Goal: Task Accomplishment & Management: Complete application form

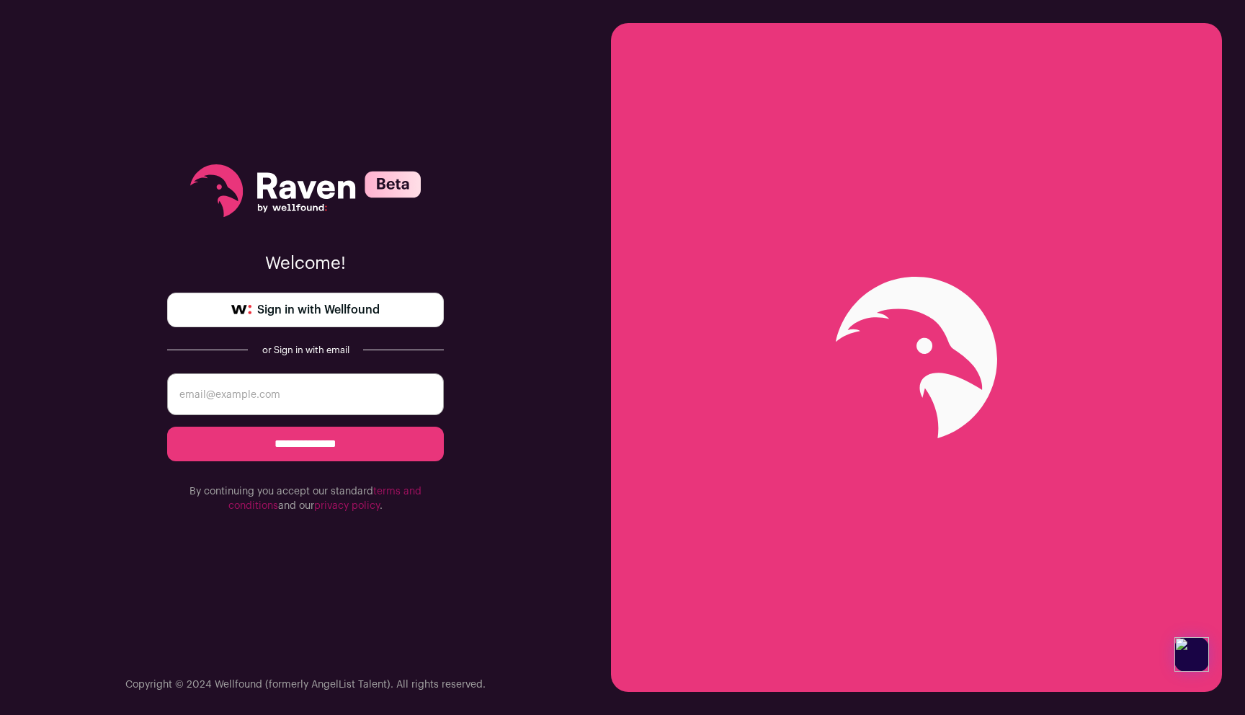
click at [379, 299] on link "Sign in with Wellfound" at bounding box center [305, 310] width 277 height 35
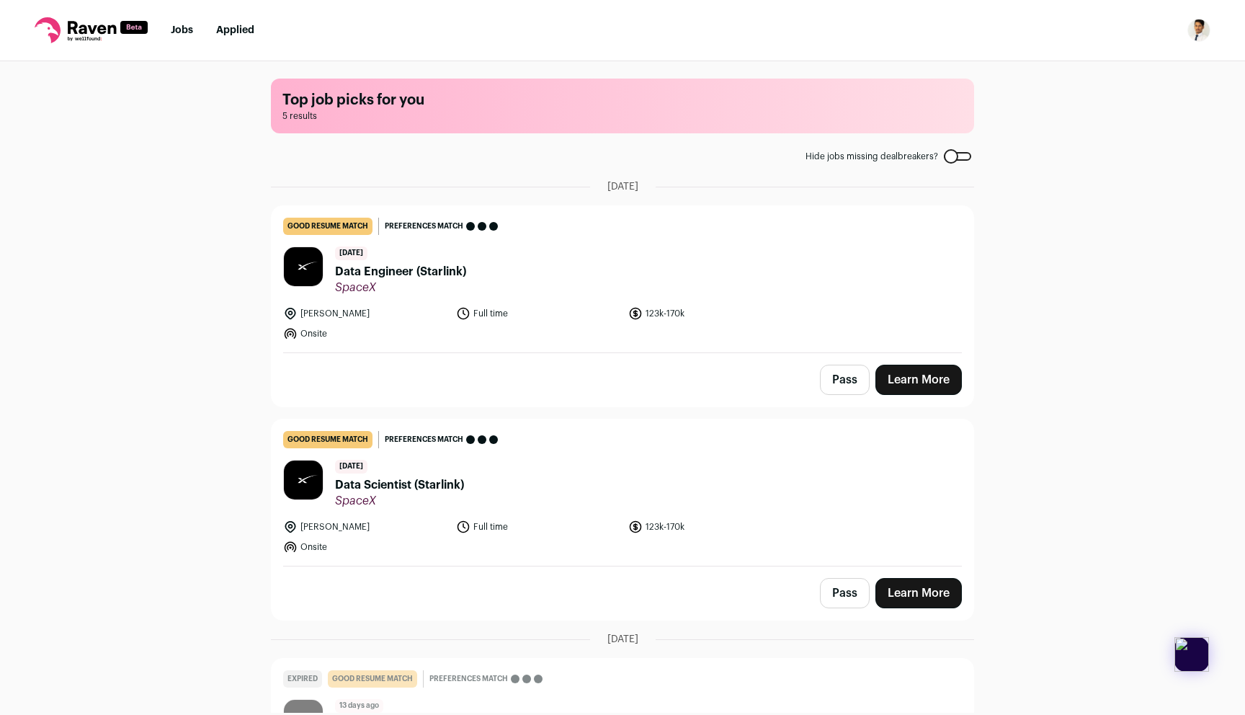
click at [1197, 37] on img "Open dropdown" at bounding box center [1199, 30] width 23 height 23
click at [1114, 74] on link "Settings" at bounding box center [1130, 67] width 159 height 35
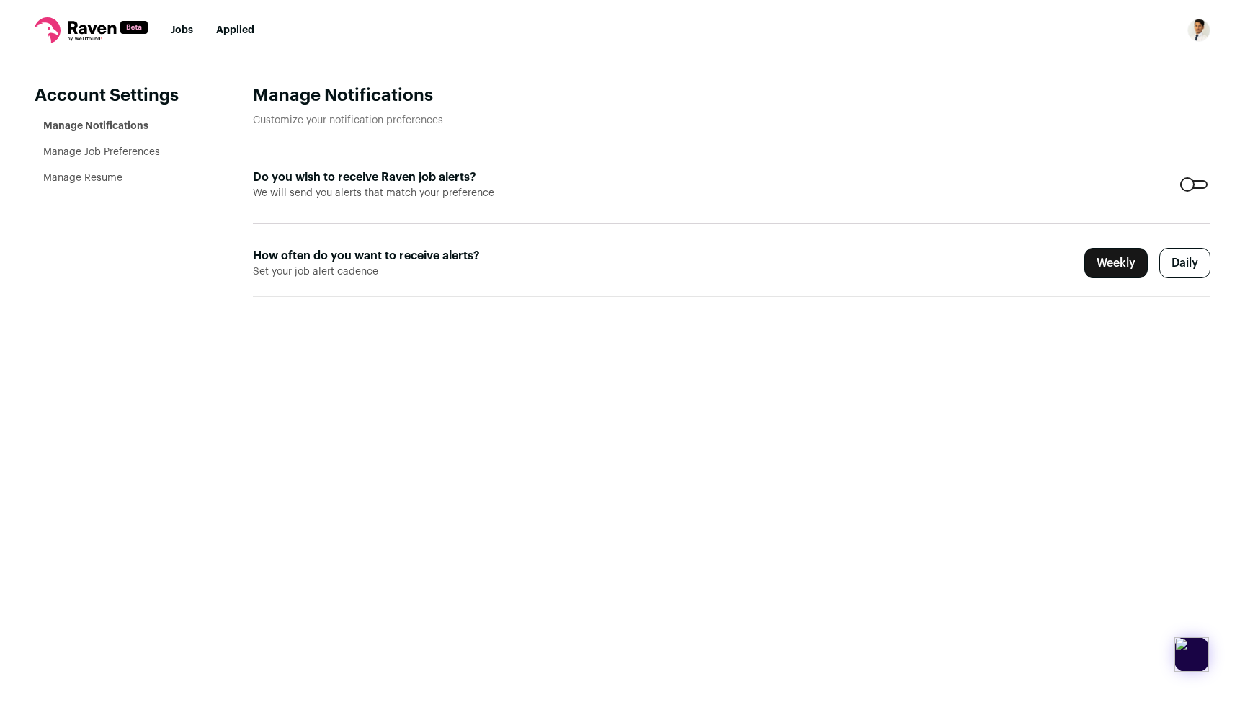
click at [94, 177] on link "Manage Resume" at bounding box center [82, 178] width 79 height 10
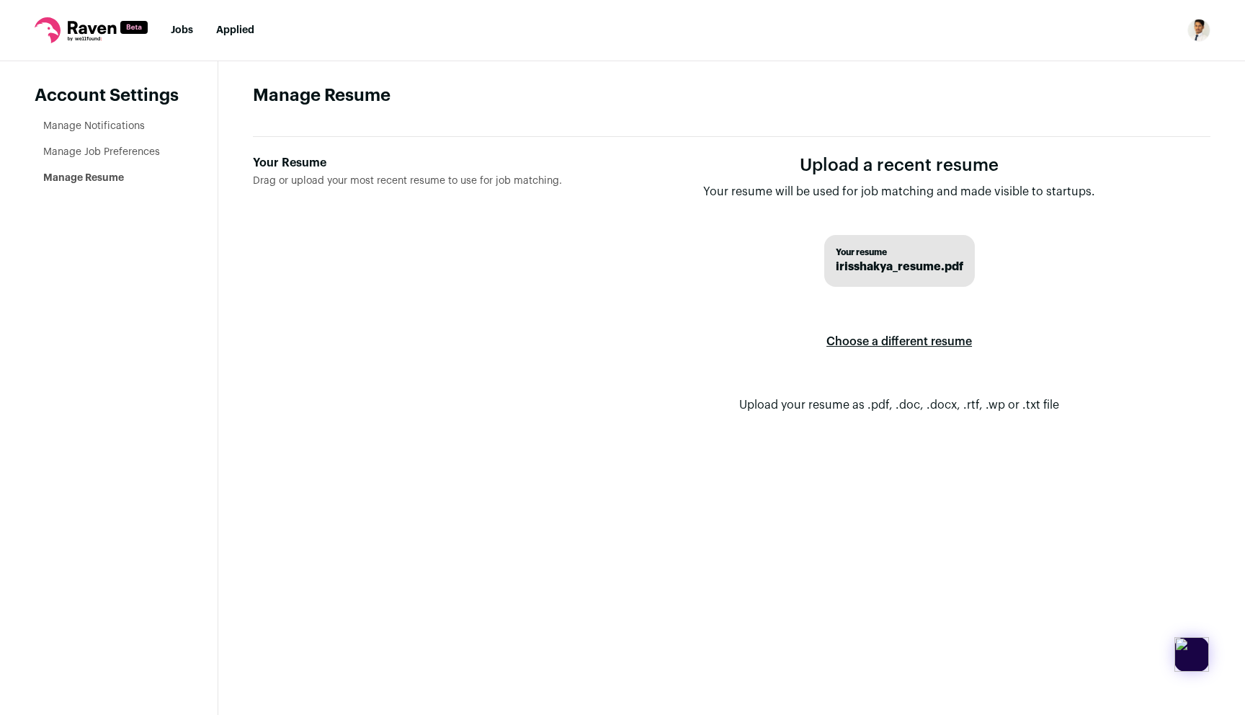
click at [876, 334] on label "Choose a different resume" at bounding box center [900, 341] width 146 height 40
click at [0, 0] on input "Your Resume Drag or upload your most recent resume to use for job matching." at bounding box center [0, 0] width 0 height 0
click at [183, 24] on li "Jobs" at bounding box center [182, 30] width 22 height 14
click at [181, 31] on link "Jobs" at bounding box center [182, 30] width 22 height 10
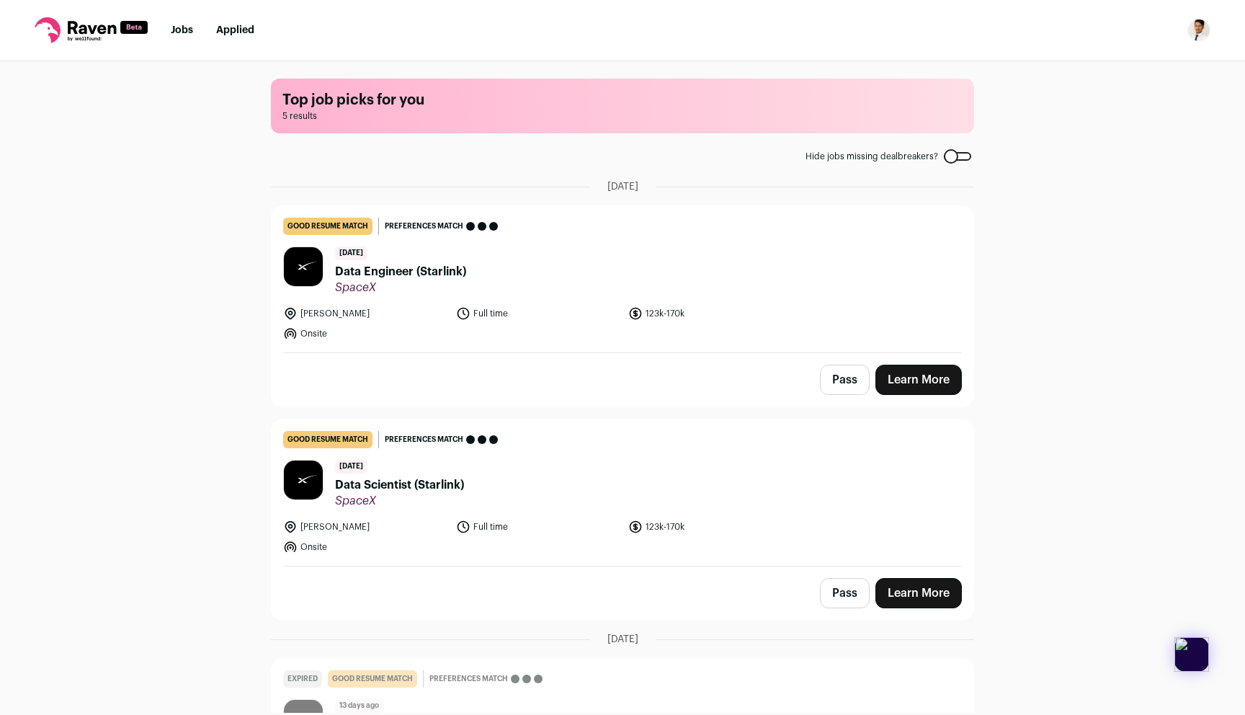
click at [806, 264] on header "3 days ago Data Engineer (Starlink) SpaceX" at bounding box center [622, 270] width 679 height 48
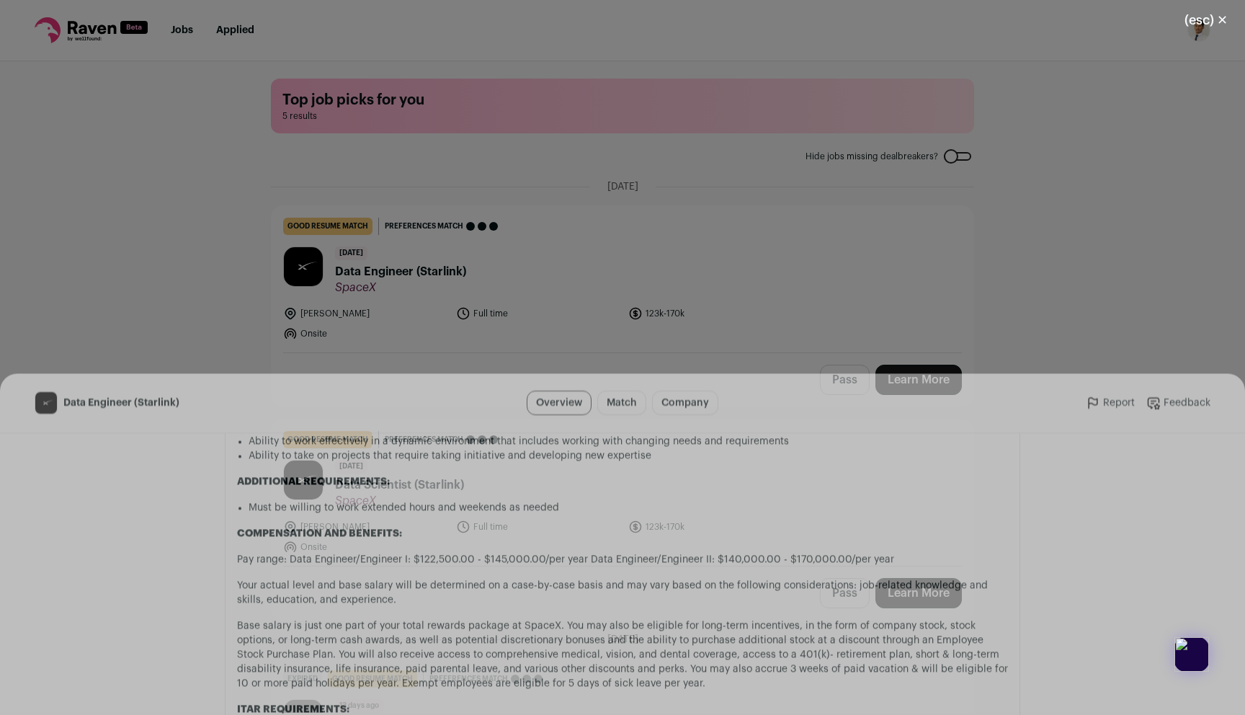
scroll to position [1116, 0]
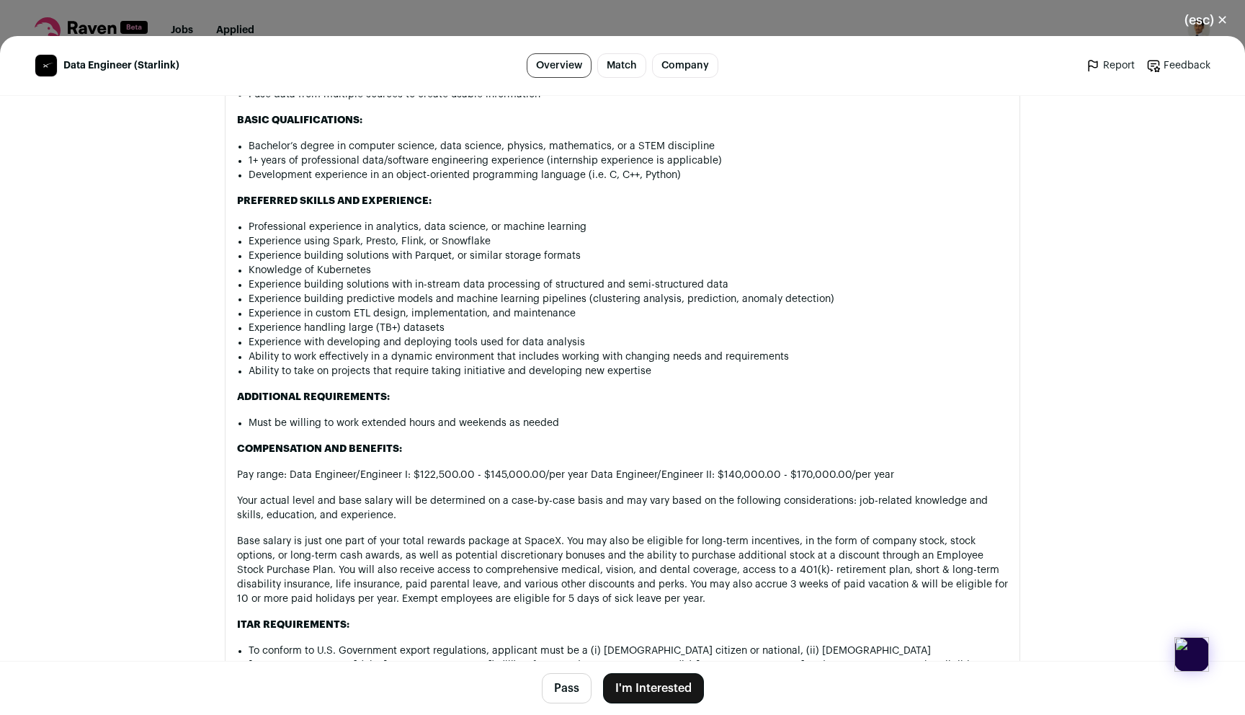
click at [1214, 19] on button "(esc) ✕" at bounding box center [1206, 20] width 78 height 32
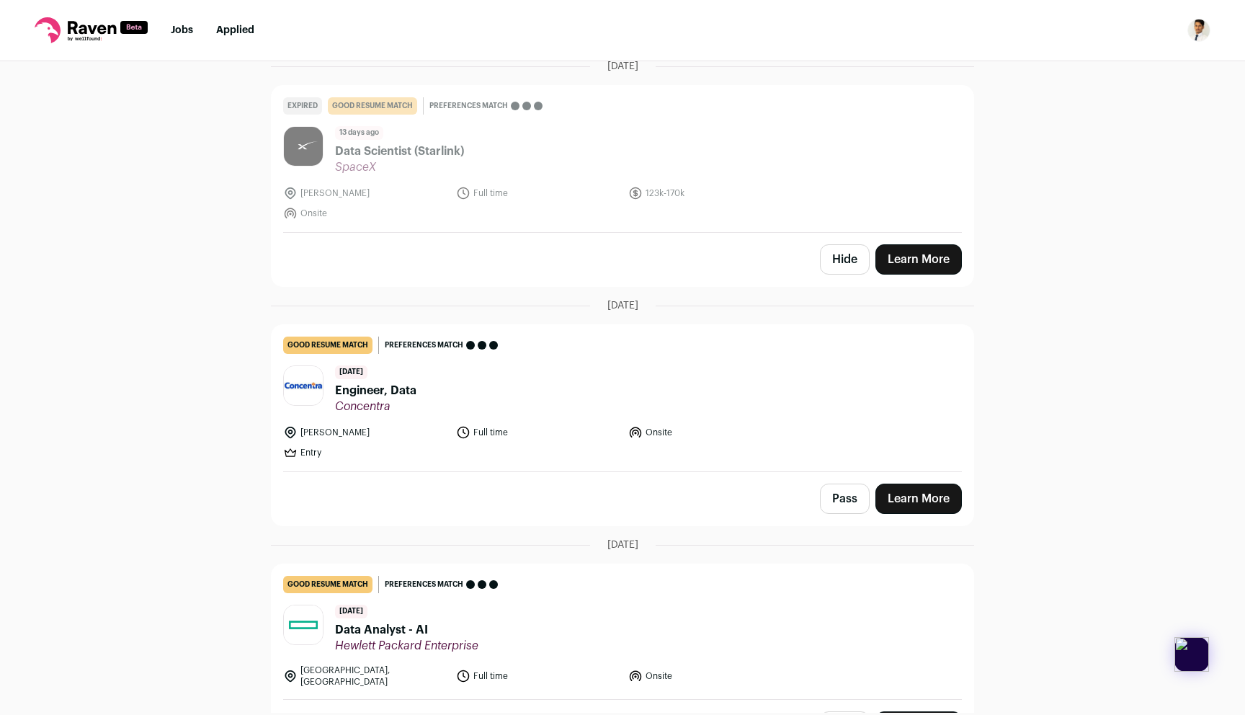
scroll to position [605, 0]
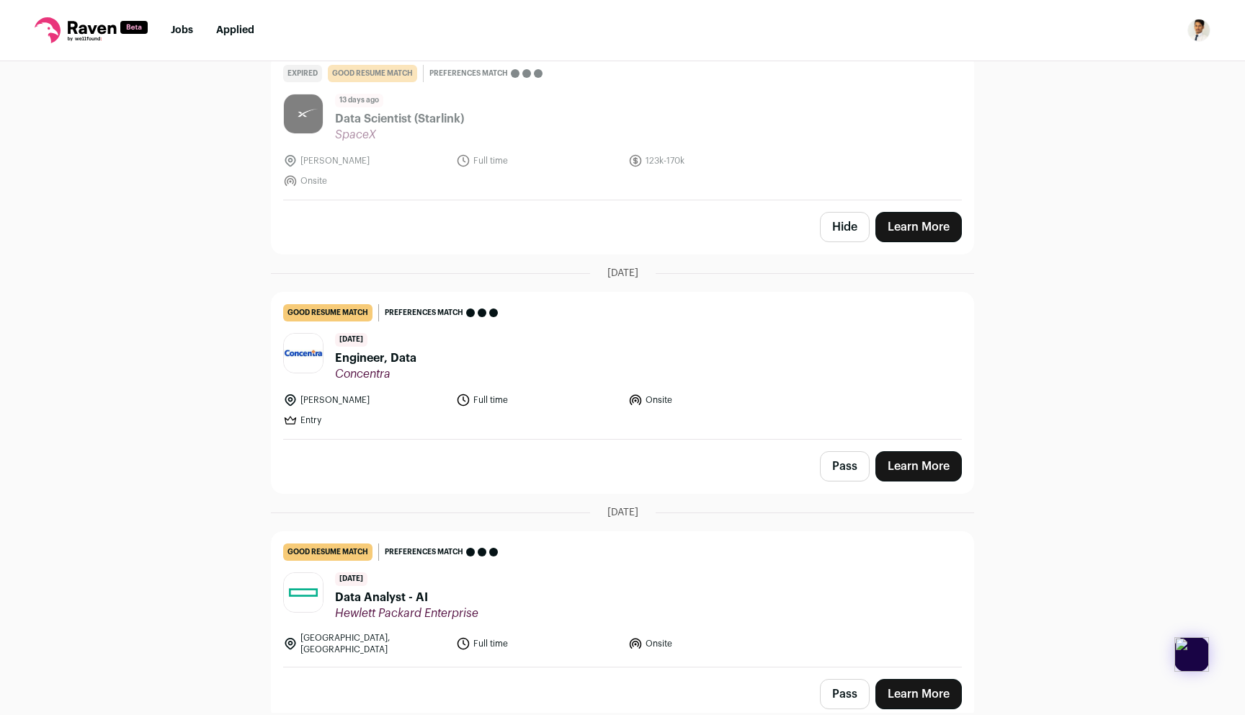
click at [559, 602] on header "26 days ago Data Analyst - AI Hewlett Packard Enterprise" at bounding box center [622, 596] width 679 height 48
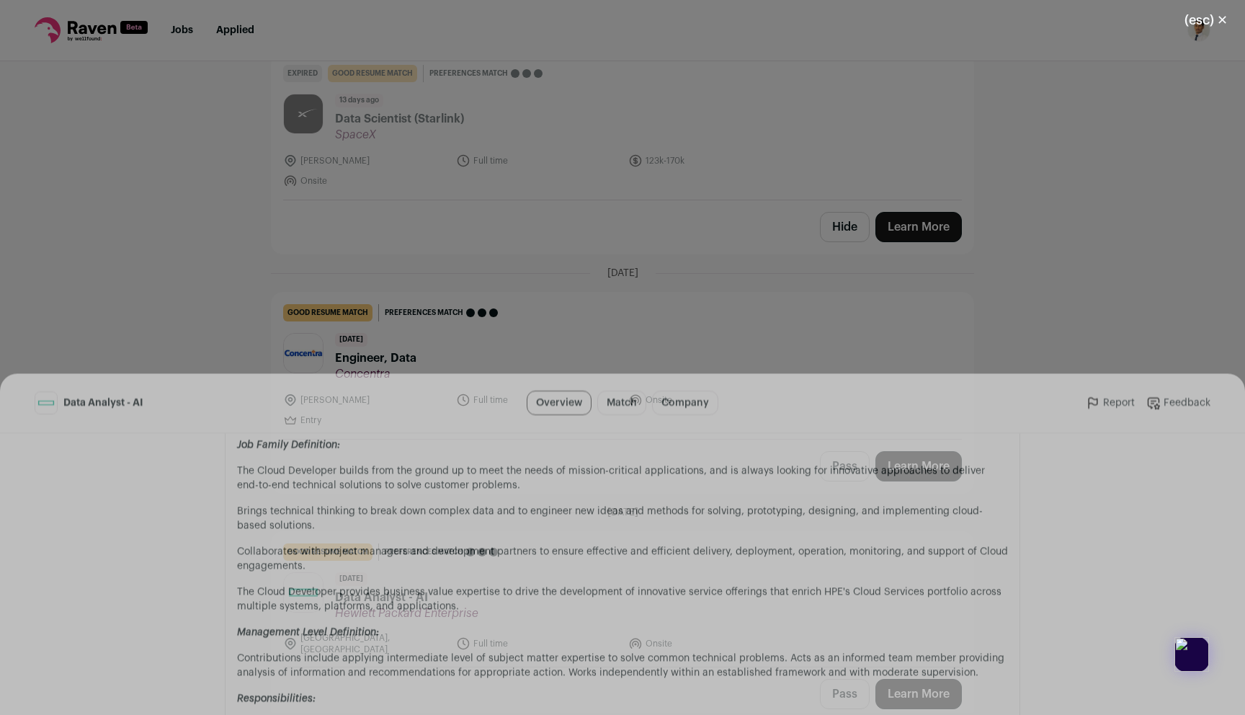
scroll to position [0, 0]
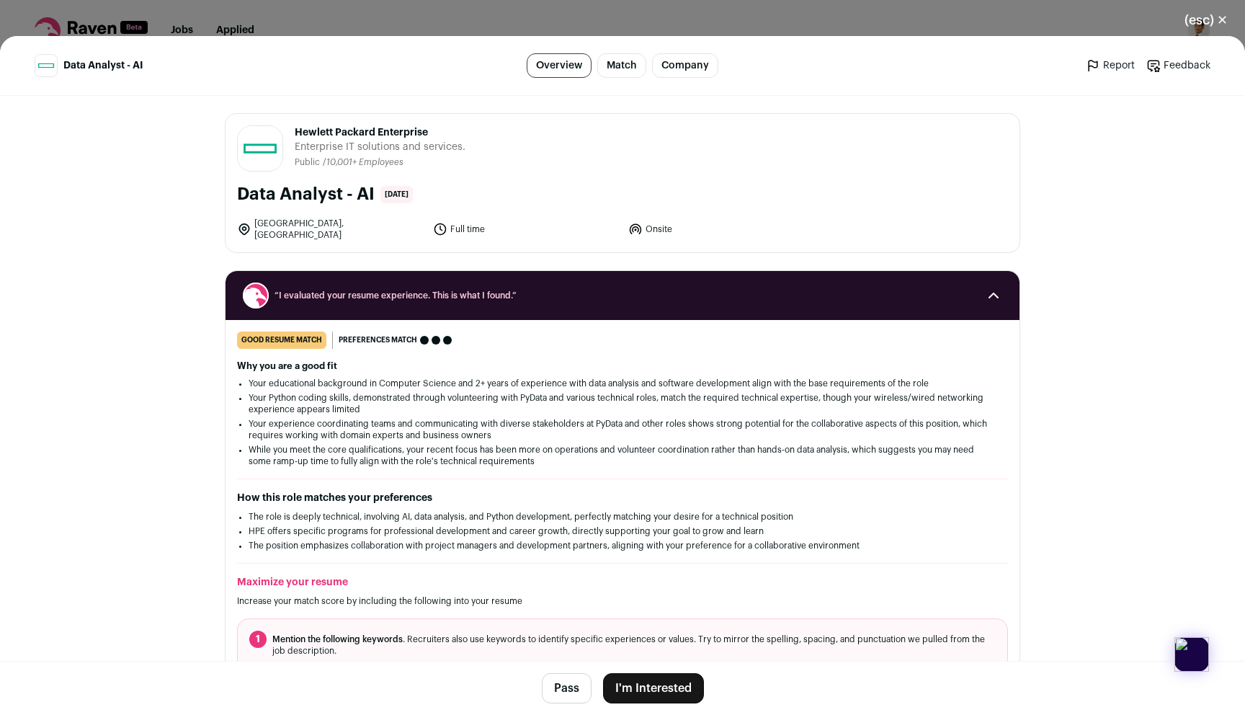
drag, startPoint x: 256, startPoint y: 226, endPoint x: 352, endPoint y: 219, distance: 96.1
click at [352, 219] on li "Aguadilla, United States" at bounding box center [330, 229] width 187 height 23
drag, startPoint x: 351, startPoint y: 226, endPoint x: 257, endPoint y: 230, distance: 93.8
click at [257, 230] on li "Aguadilla, United States" at bounding box center [330, 229] width 187 height 23
click at [642, 459] on div "good resume match You meet the must-have requirements but are missing some nice…" at bounding box center [623, 511] width 794 height 359
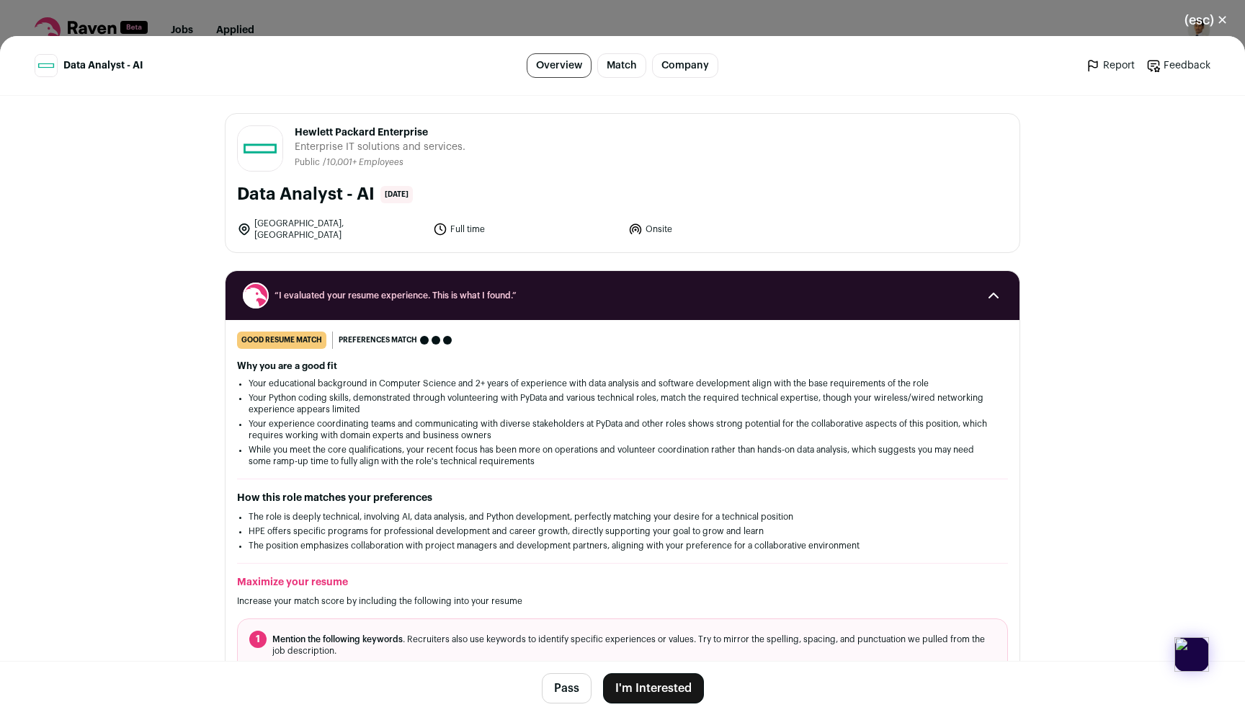
click at [652, 688] on button "I'm Interested" at bounding box center [653, 688] width 101 height 30
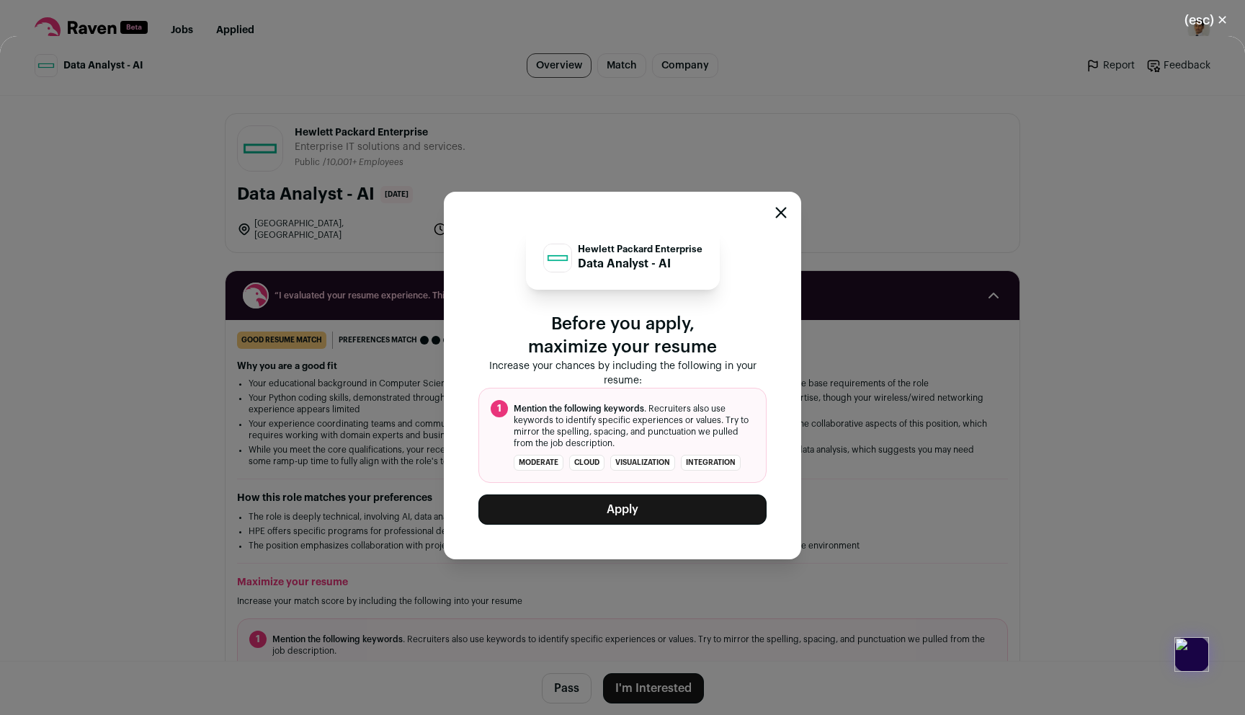
click at [639, 510] on button "Apply" at bounding box center [623, 509] width 288 height 30
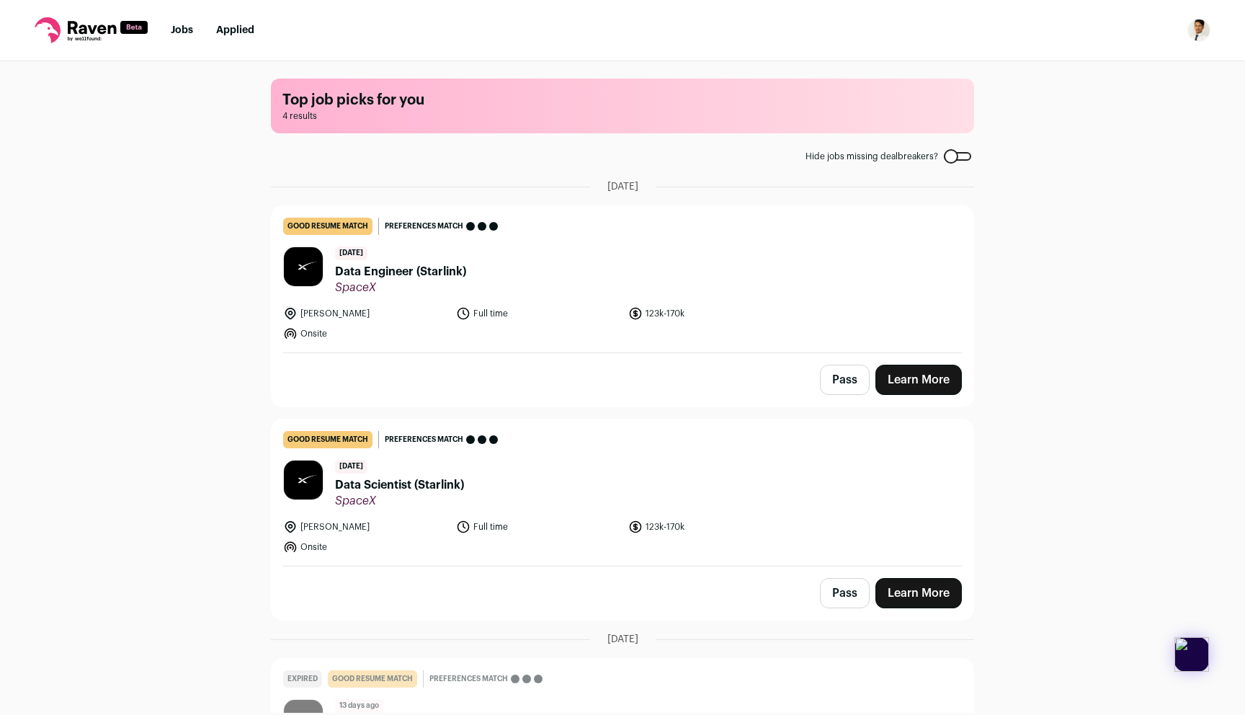
click at [187, 35] on link "Jobs" at bounding box center [182, 30] width 22 height 10
click at [66, 35] on icon at bounding box center [91, 30] width 113 height 26
click at [43, 23] on icon at bounding box center [91, 30] width 113 height 26
click at [94, 29] on icon at bounding box center [92, 27] width 48 height 13
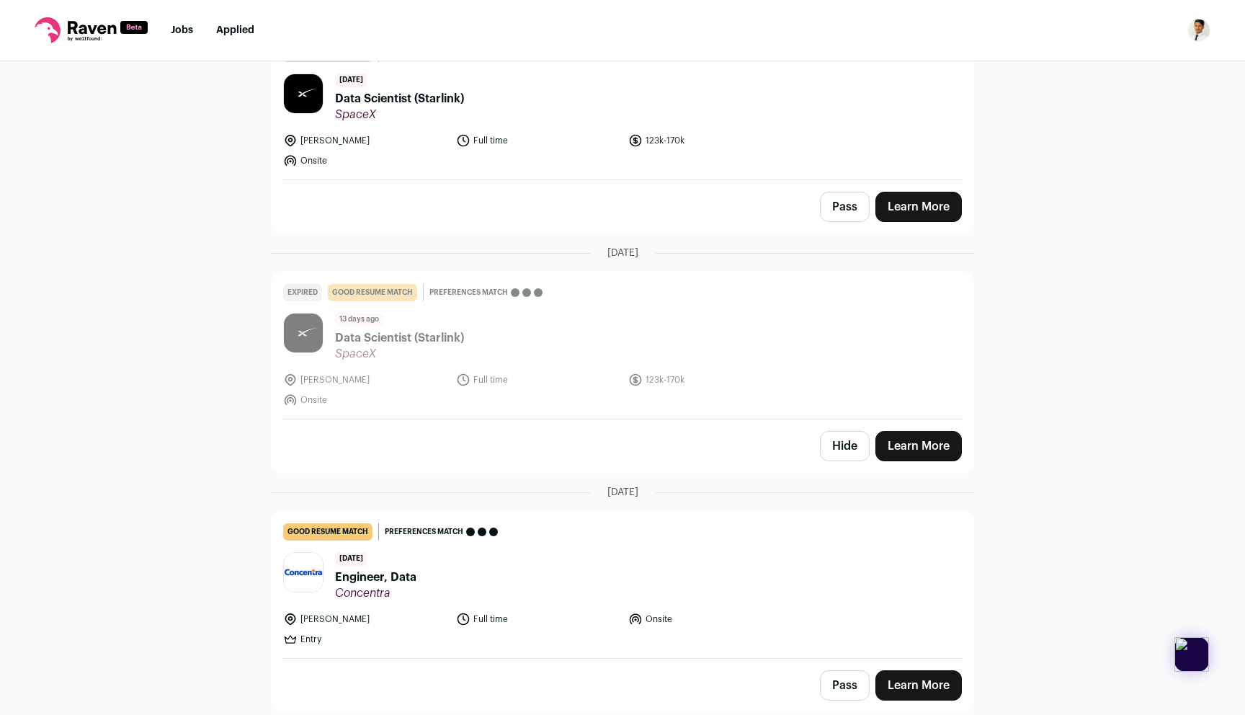
click at [404, 581] on span "Engineer, Data" at bounding box center [375, 577] width 81 height 17
